Goal: Register for event/course

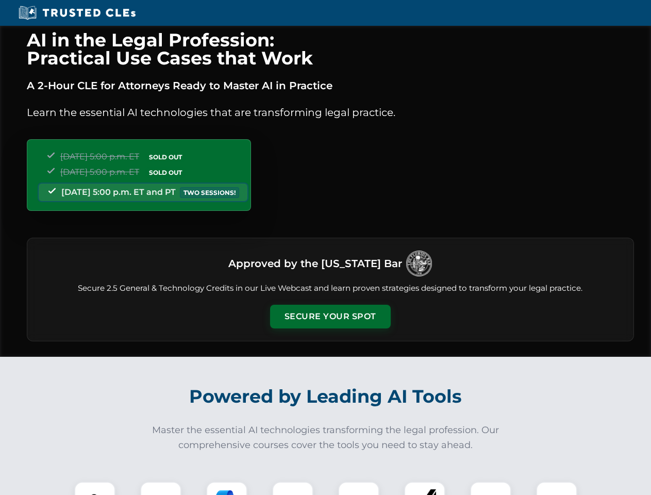
click at [330, 317] on button "Secure Your Spot" at bounding box center [330, 317] width 121 height 24
click at [95, 488] on img at bounding box center [95, 502] width 30 height 30
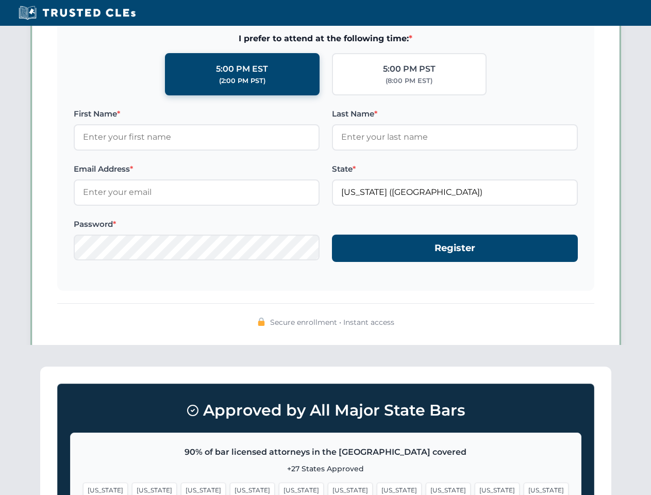
click at [377, 488] on span "[US_STATE]" at bounding box center [399, 490] width 45 height 15
click at [475, 488] on span "[US_STATE]" at bounding box center [497, 490] width 45 height 15
